Goal: Transaction & Acquisition: Download file/media

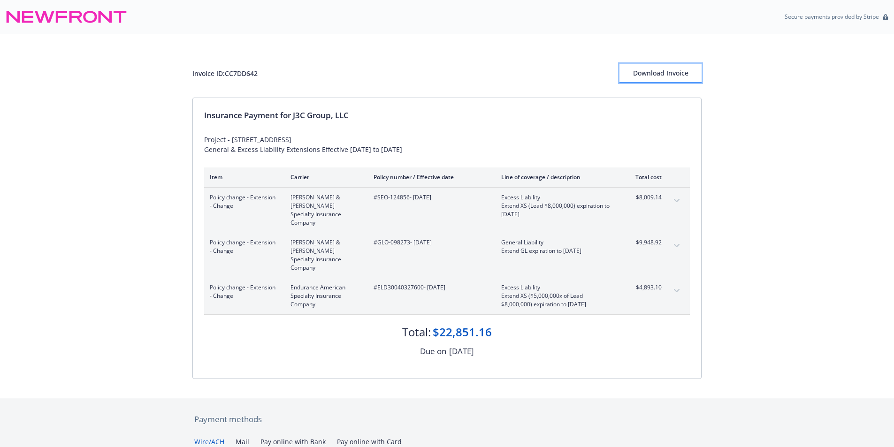
click at [676, 75] on div "Download Invoice" at bounding box center [660, 73] width 82 height 18
